Goal: Information Seeking & Learning: Learn about a topic

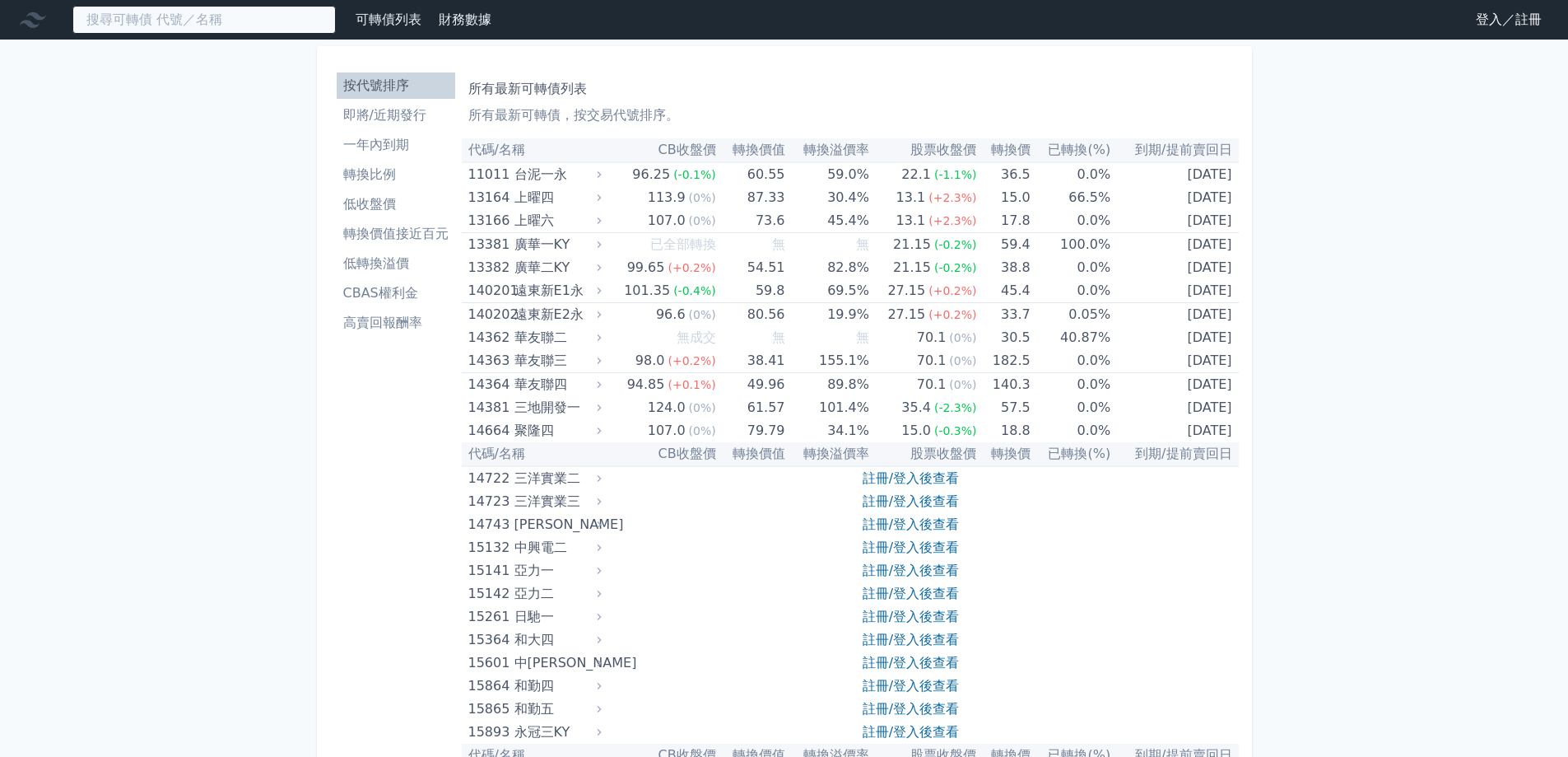
click at [144, 26] on input at bounding box center [204, 19] width 264 height 28
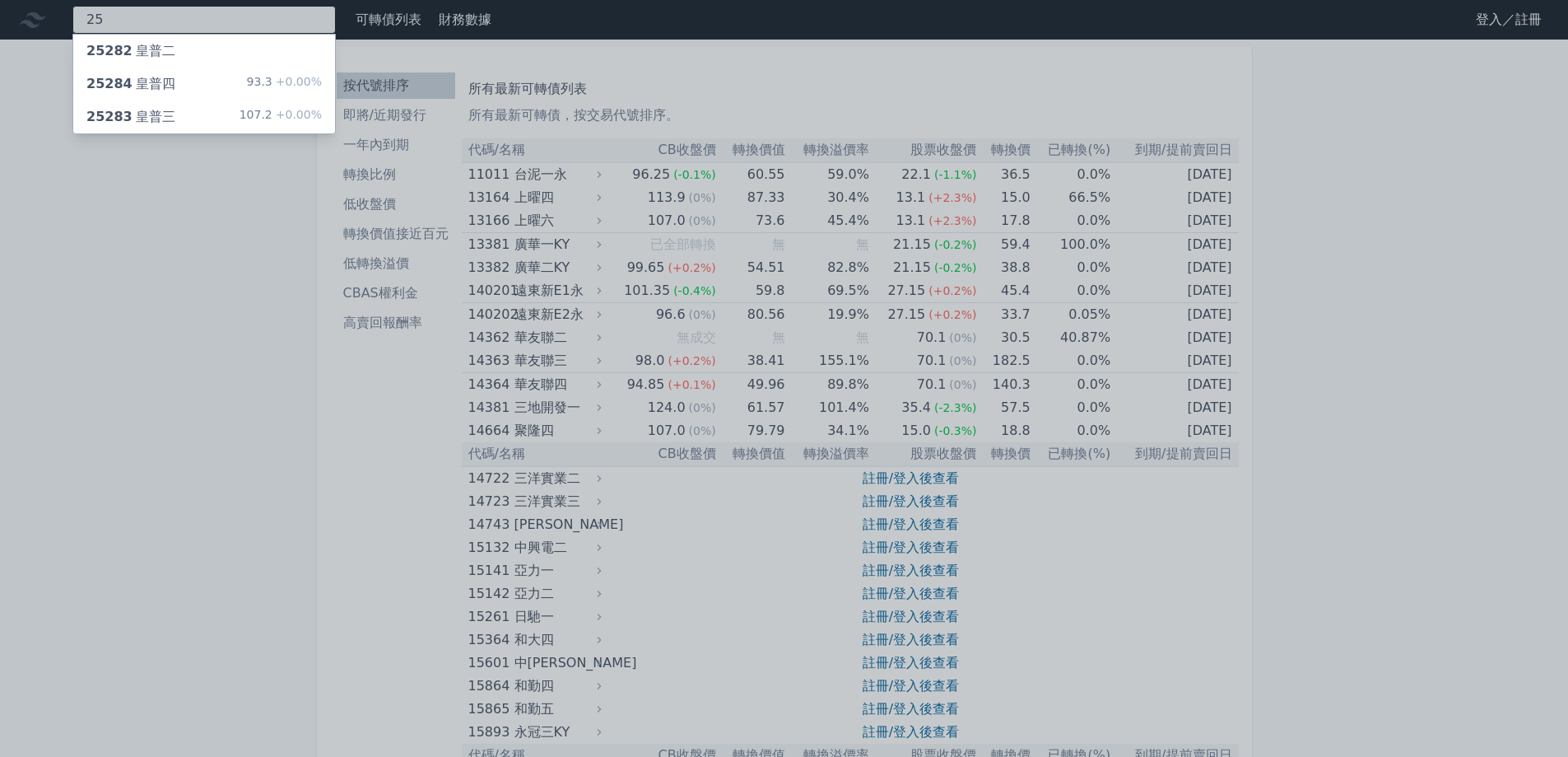
type input "2"
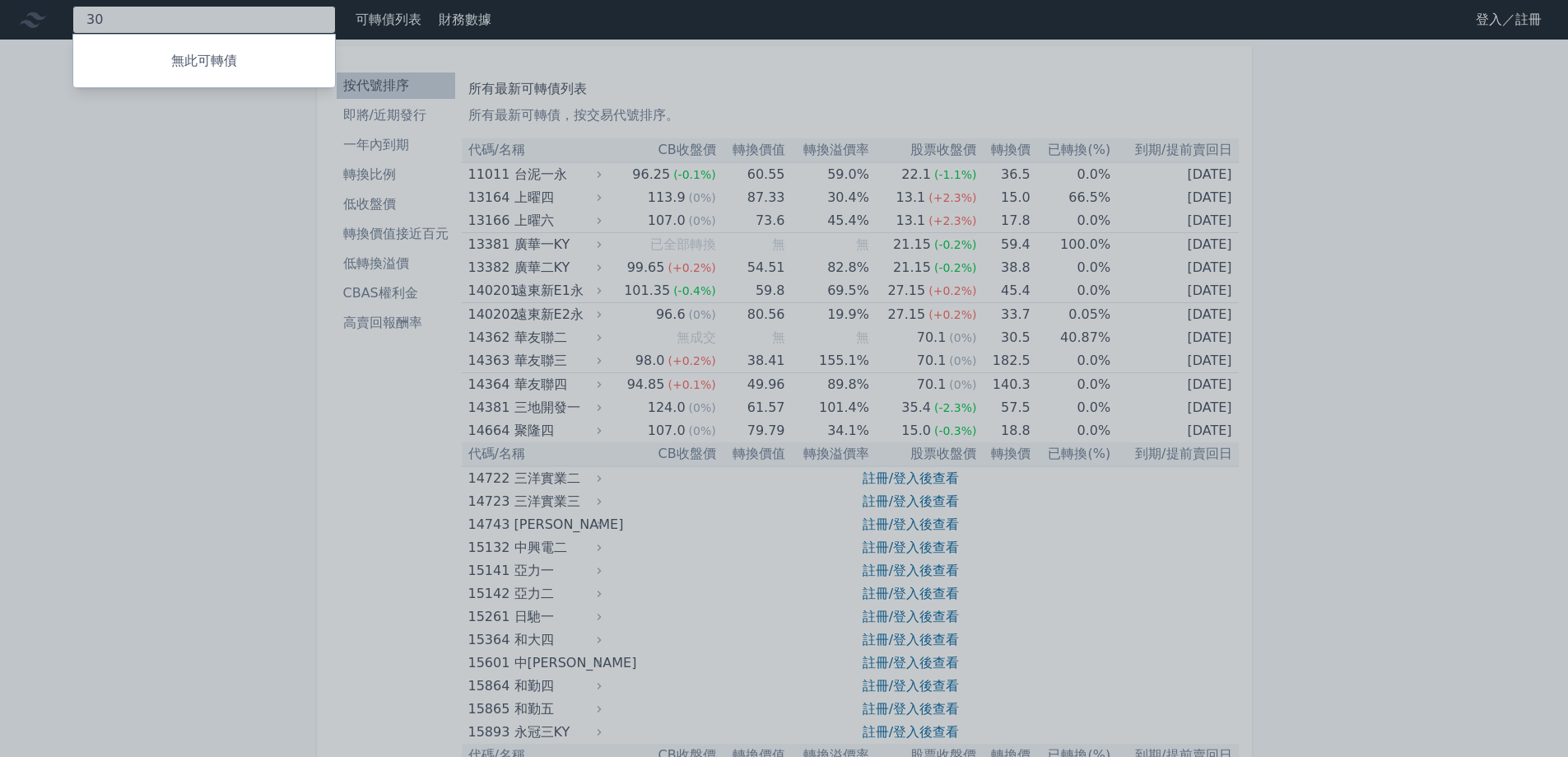
type input "3"
type input "1532"
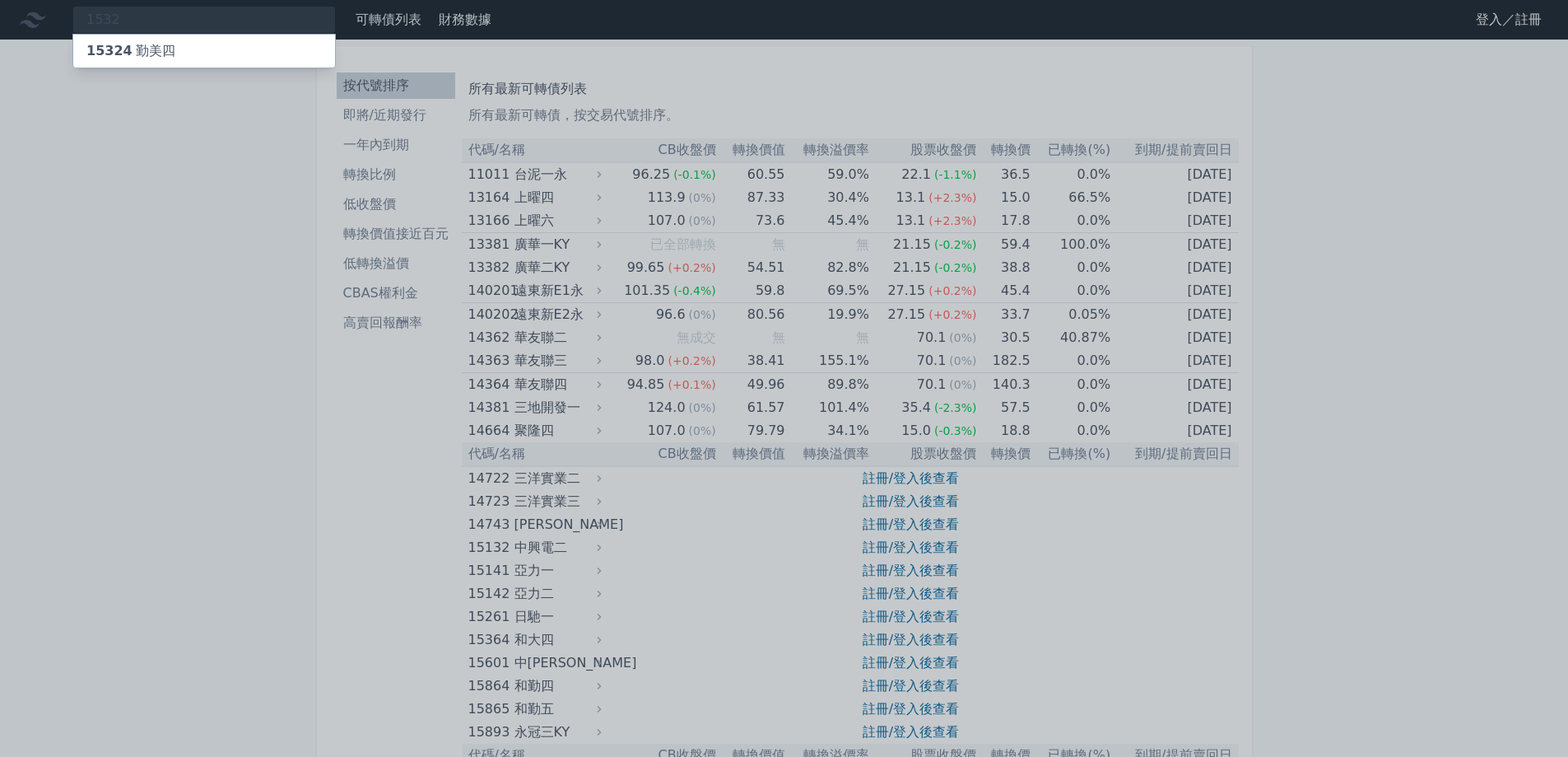
click at [129, 49] on div "15324 勤美四" at bounding box center [131, 51] width 89 height 20
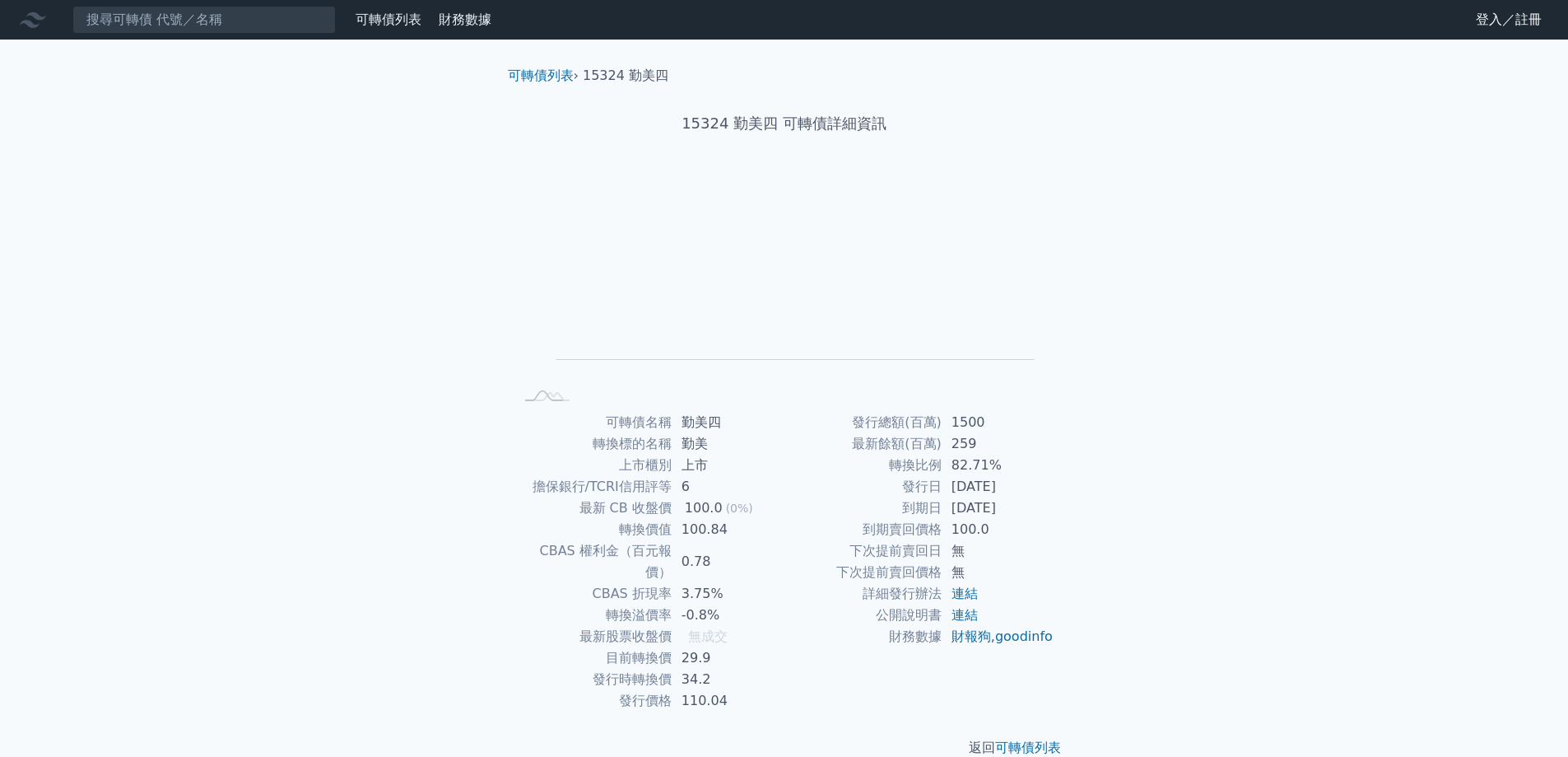
drag, startPoint x: 959, startPoint y: 514, endPoint x: 1034, endPoint y: 507, distance: 75.3
click at [1029, 508] on td "[DATE]" at bounding box center [998, 508] width 113 height 21
click at [1486, 24] on link "登入／註冊" at bounding box center [1508, 20] width 92 height 27
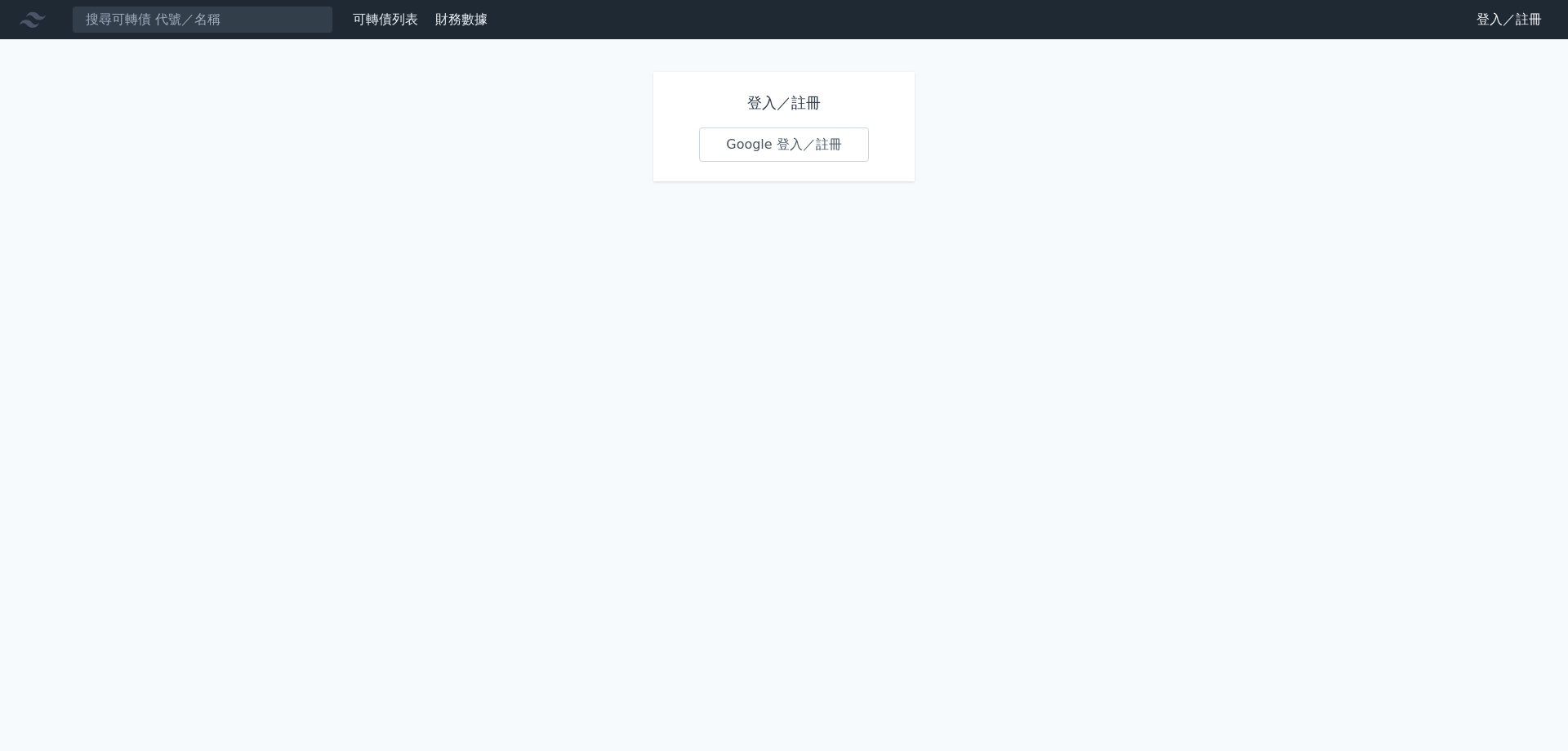
click at [764, 149] on link "Google 登入／註冊" at bounding box center [784, 144] width 170 height 34
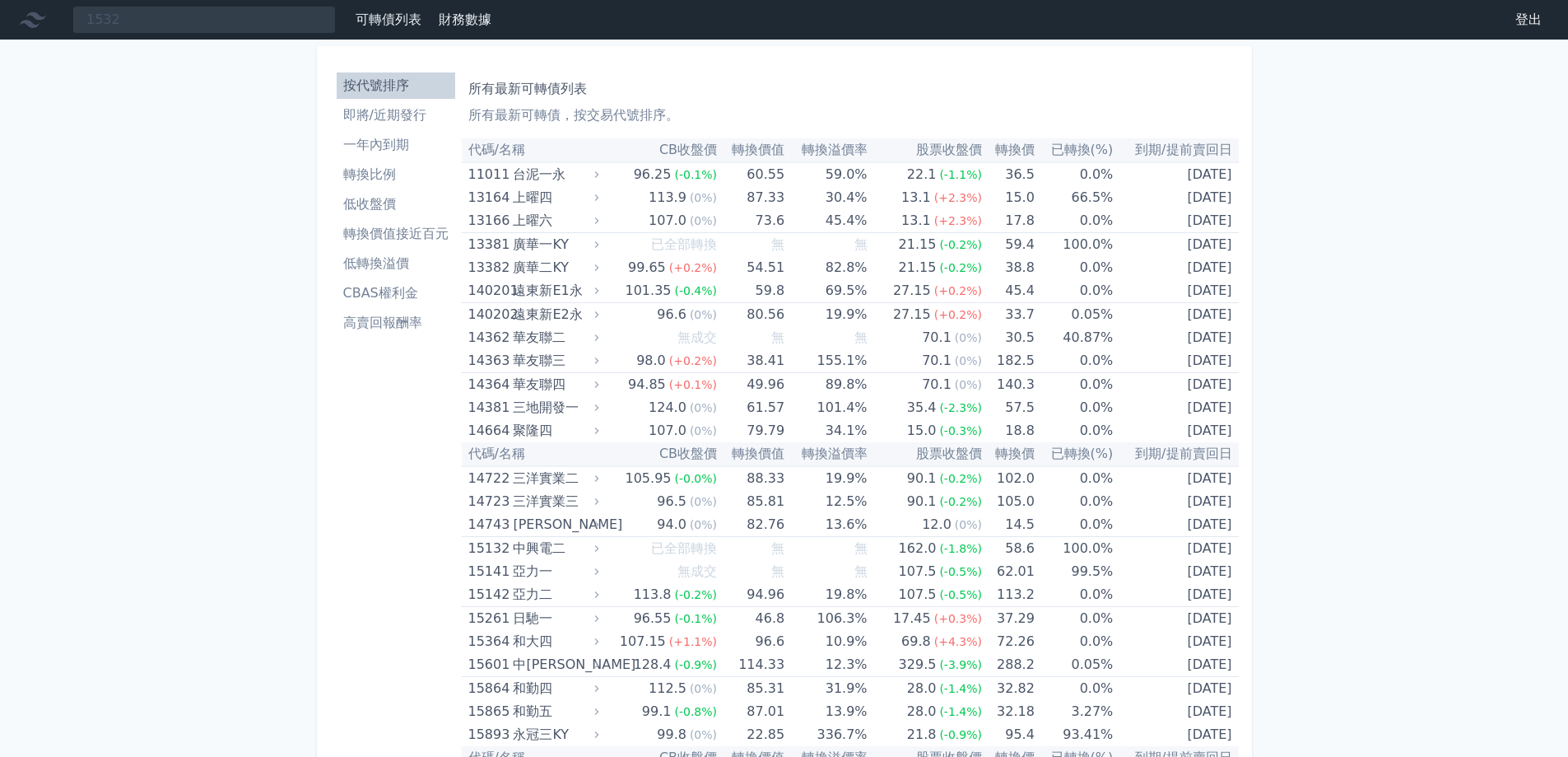
type input "1532"
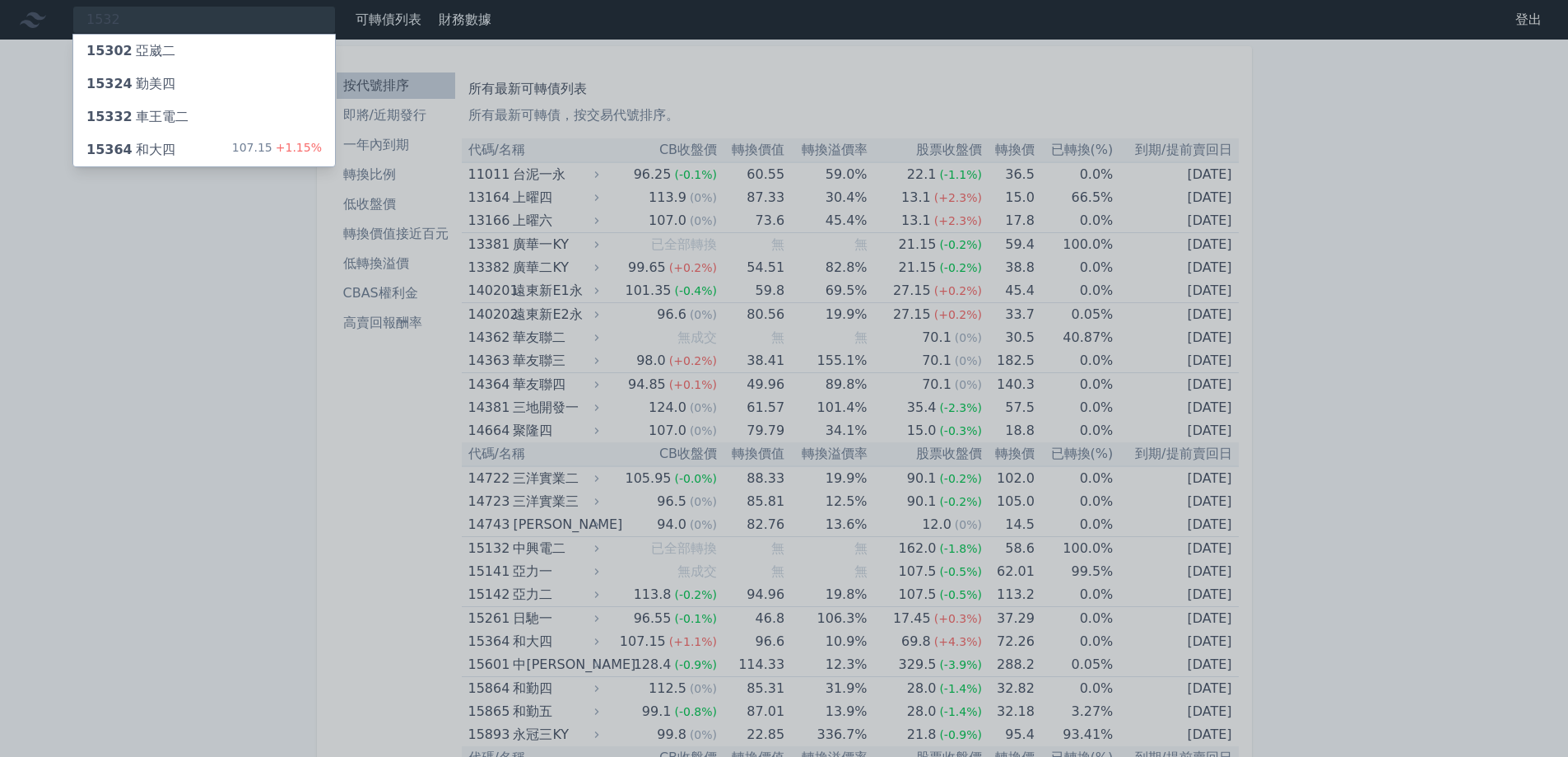
click at [157, 81] on div "15324 勤美四" at bounding box center [131, 84] width 89 height 20
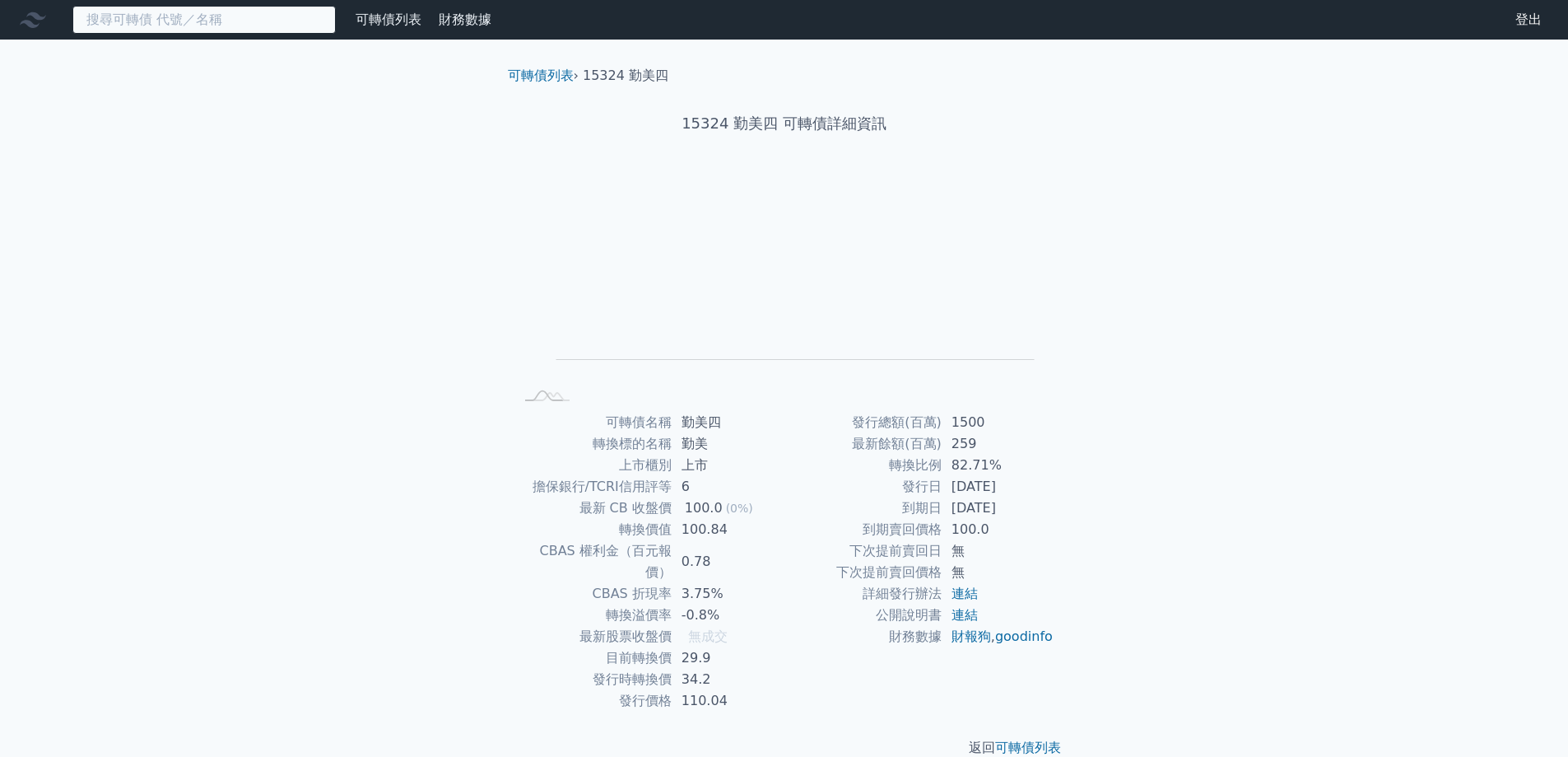
click at [185, 17] on input at bounding box center [204, 19] width 264 height 28
click at [35, 25] on icon at bounding box center [33, 20] width 27 height 27
click at [397, 26] on link "可轉債列表" at bounding box center [389, 20] width 66 height 16
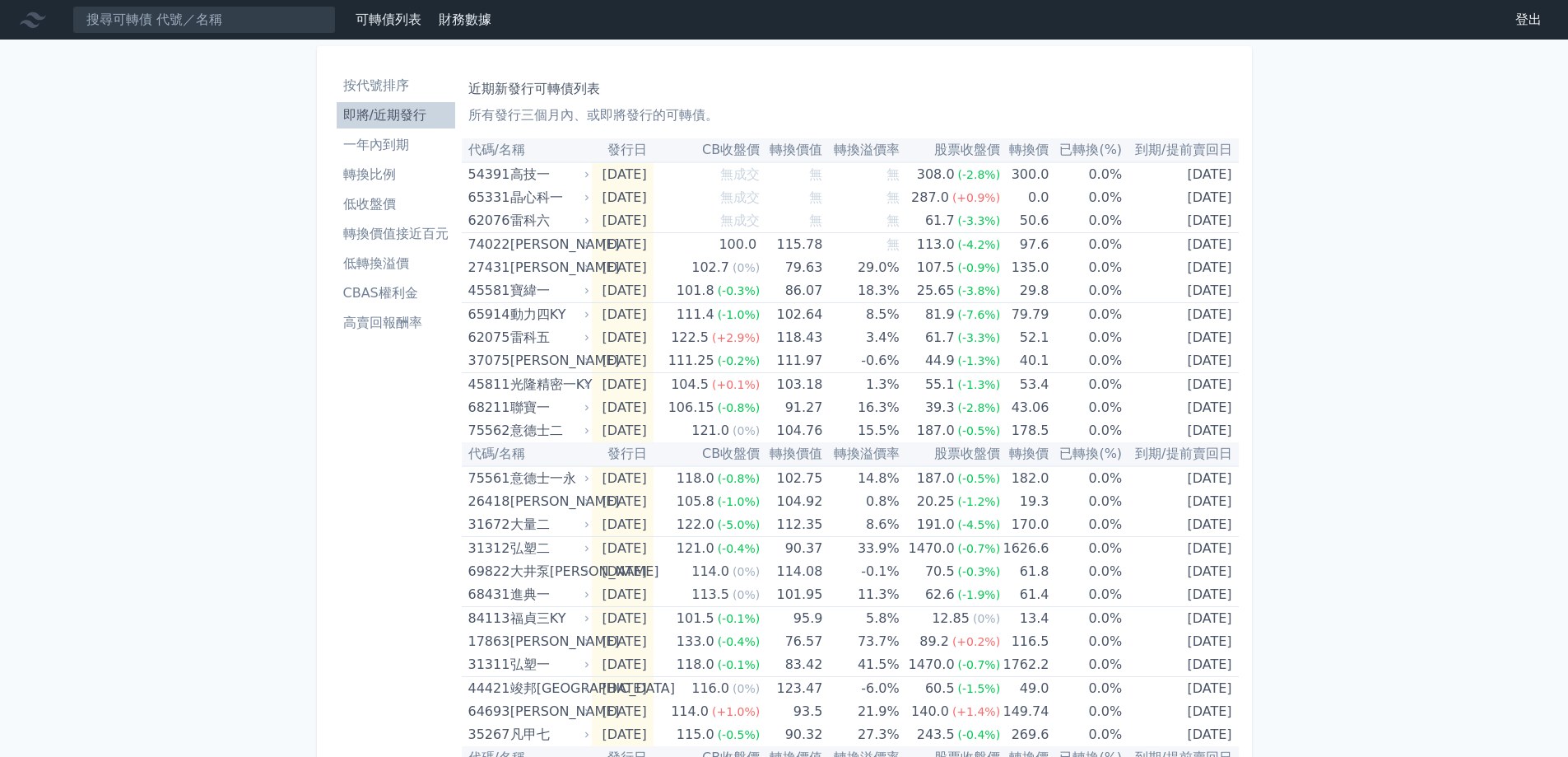
click at [398, 119] on li "即將/近期發行" at bounding box center [396, 115] width 119 height 20
click at [387, 146] on li "一年內到期" at bounding box center [396, 144] width 119 height 20
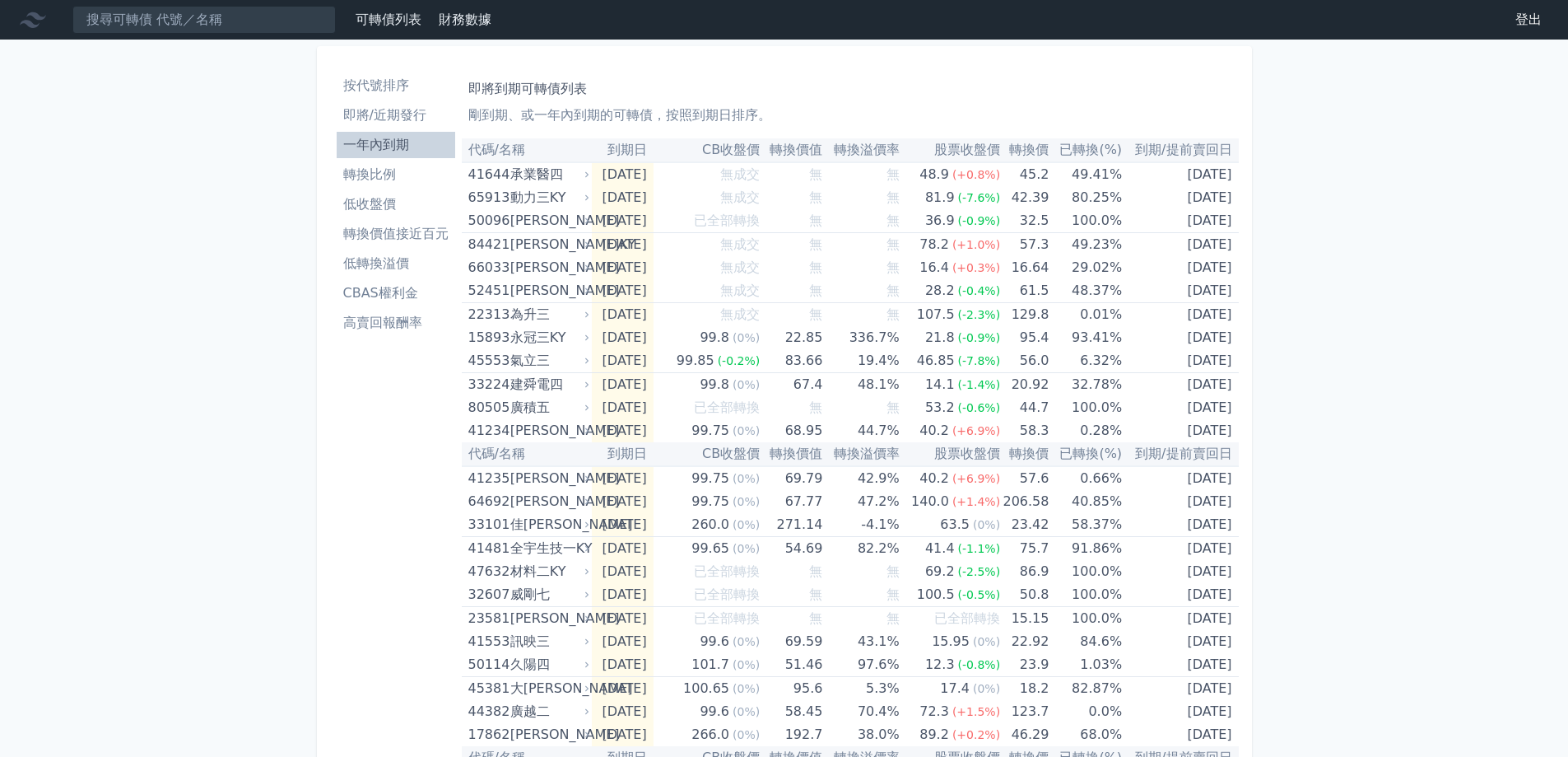
click at [403, 326] on li "高賣回報酬率" at bounding box center [396, 323] width 119 height 20
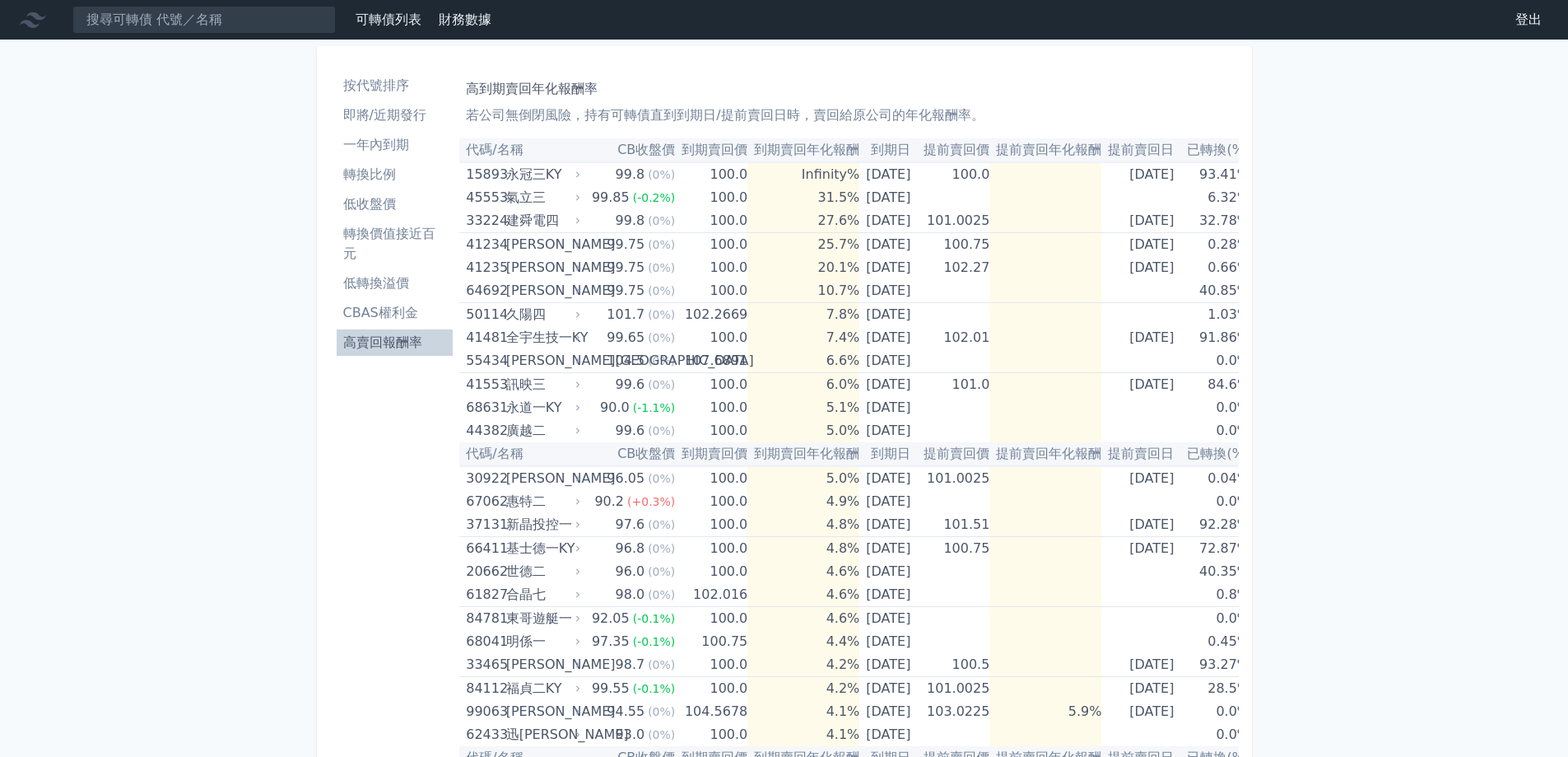
click at [381, 207] on li "低收盤價" at bounding box center [395, 204] width 117 height 20
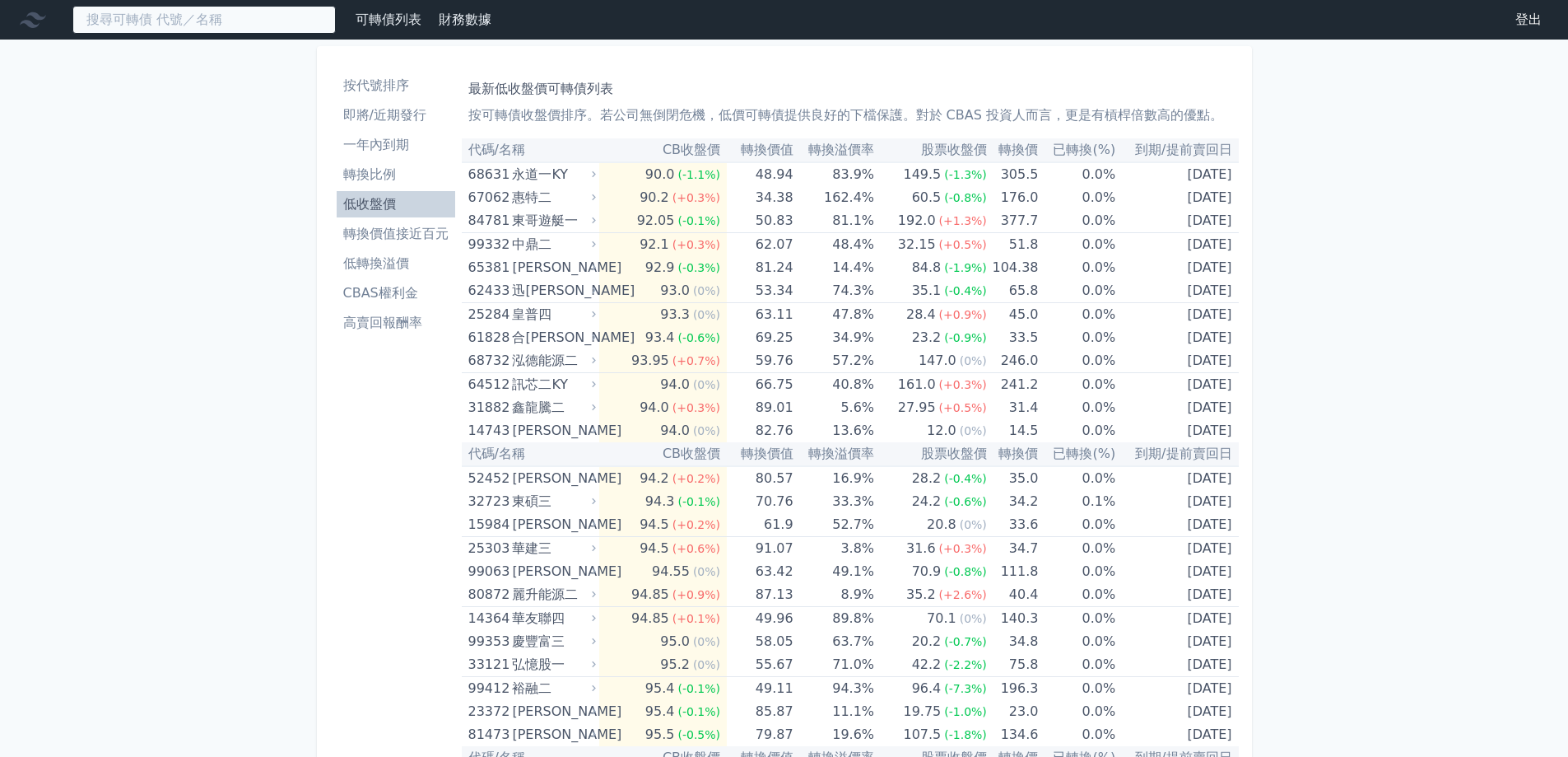
click at [149, 25] on input at bounding box center [204, 19] width 264 height 28
click at [115, 19] on input at bounding box center [204, 19] width 264 height 28
type input "ㄗ"
type input "[PERSON_NAME]"
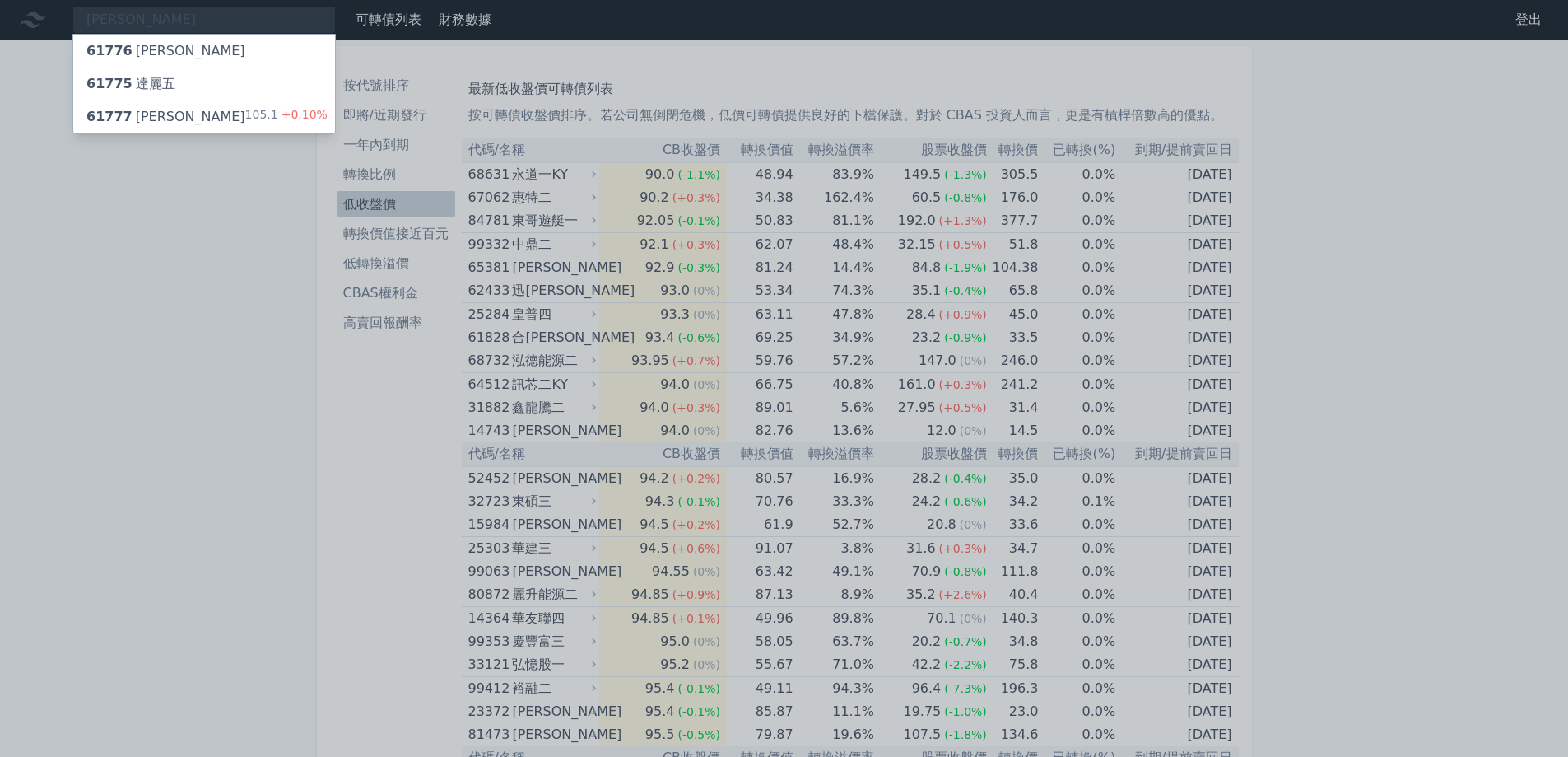
click at [165, 119] on div "61777 [PERSON_NAME]" at bounding box center [166, 117] width 159 height 20
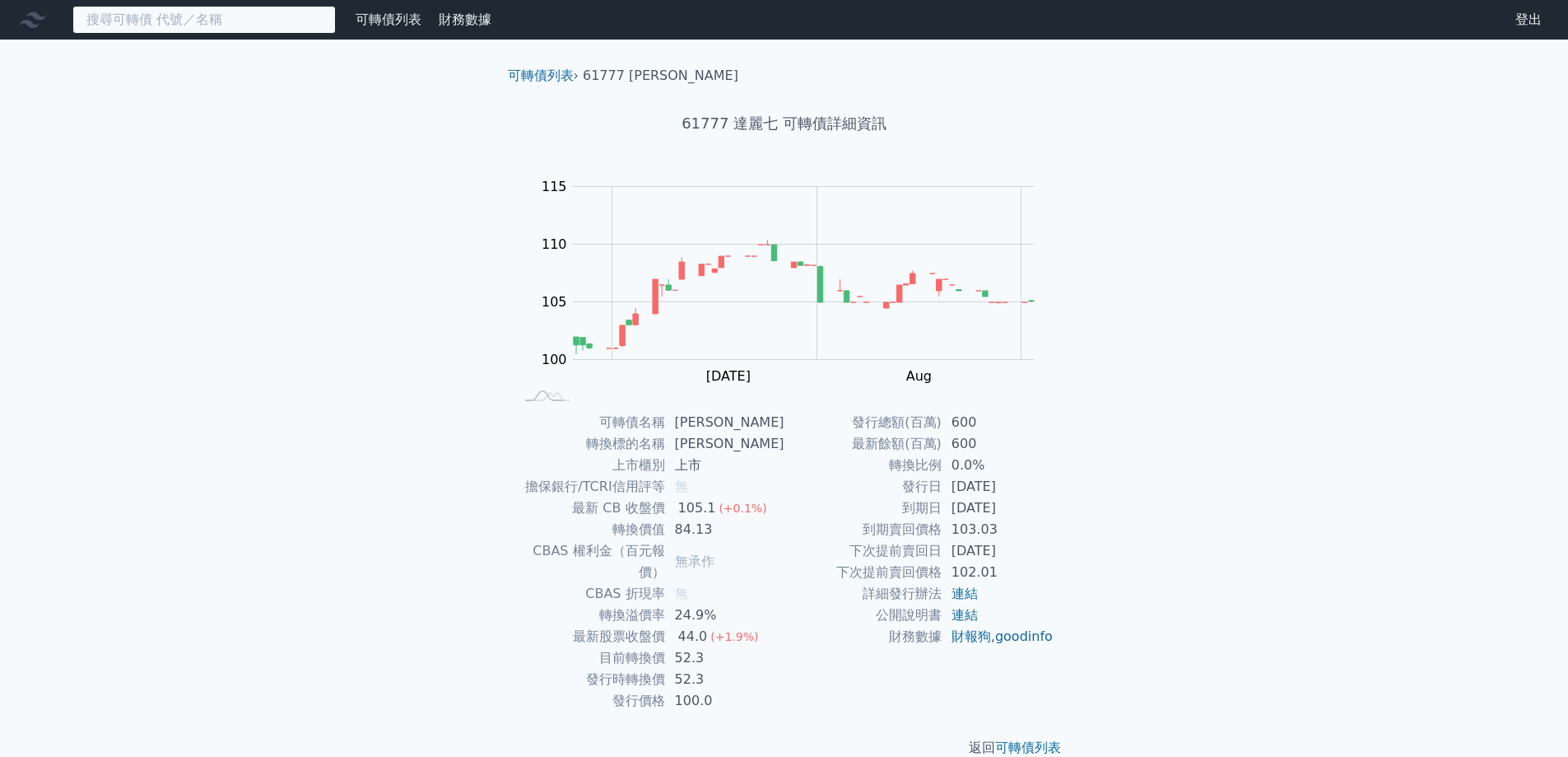
click at [145, 24] on input at bounding box center [204, 19] width 264 height 28
click at [165, 24] on input at bounding box center [204, 19] width 264 height 28
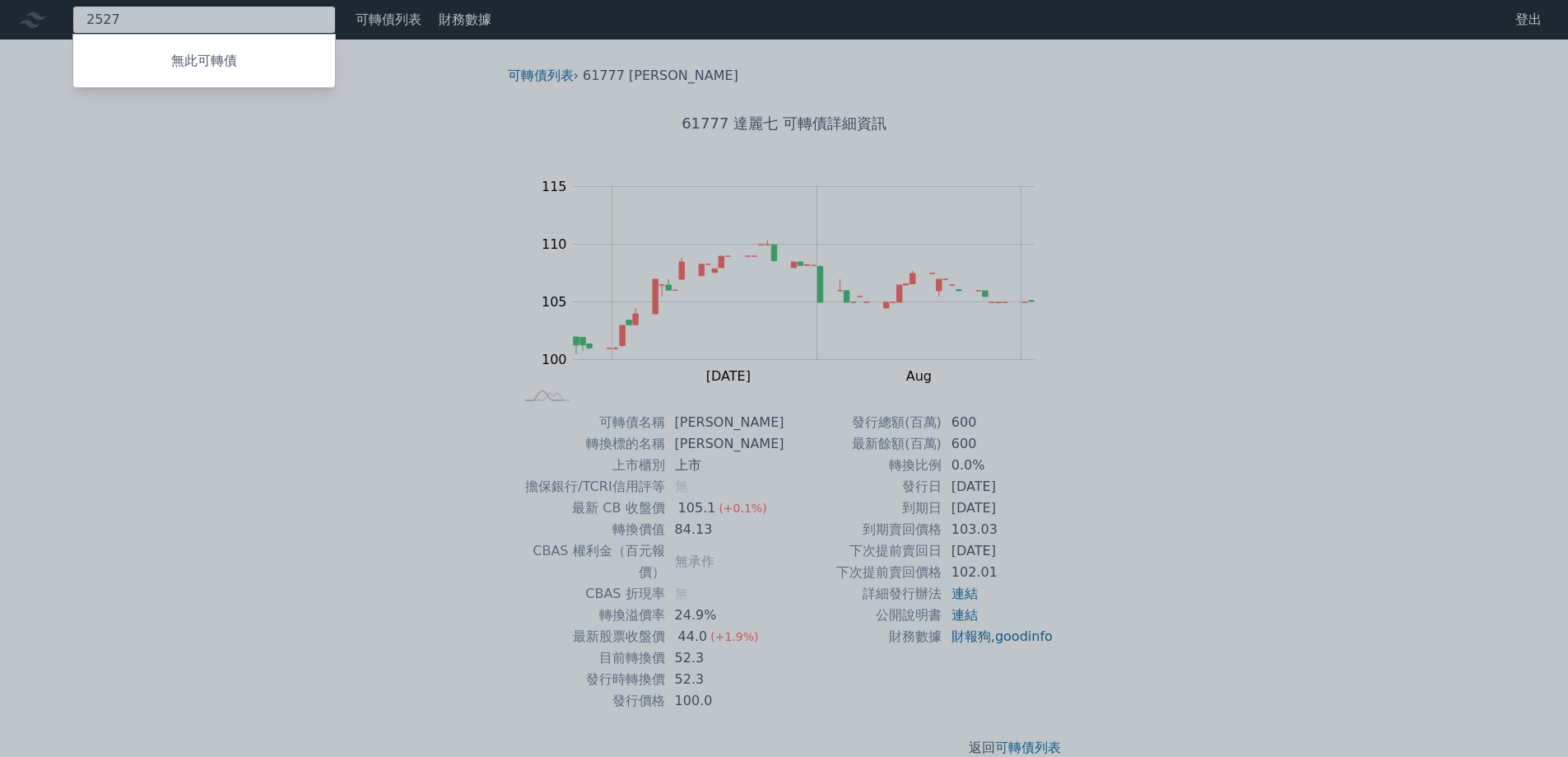
type input "2527"
